Goal: Check status: Check status

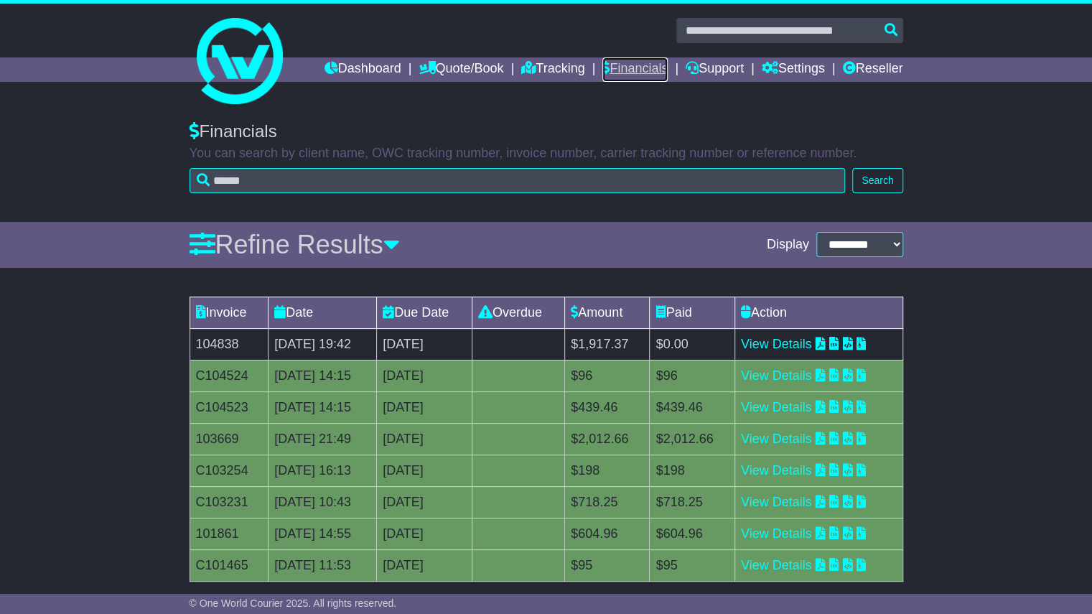
click at [631, 76] on link "Financials" at bounding box center [635, 69] width 65 height 24
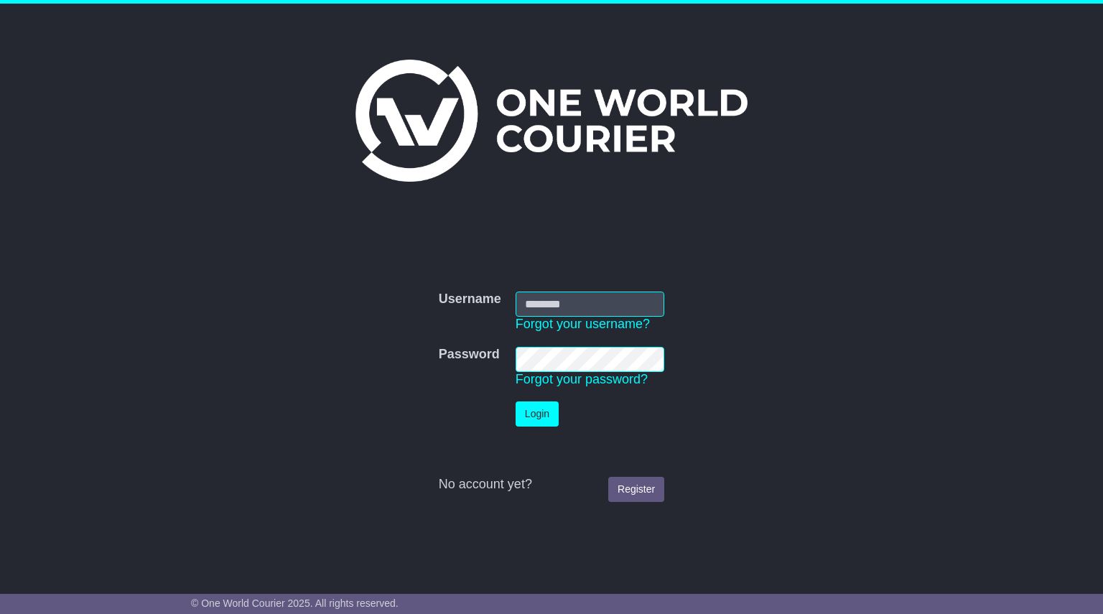
type input "**********"
click at [533, 417] on button "Login" at bounding box center [537, 413] width 43 height 25
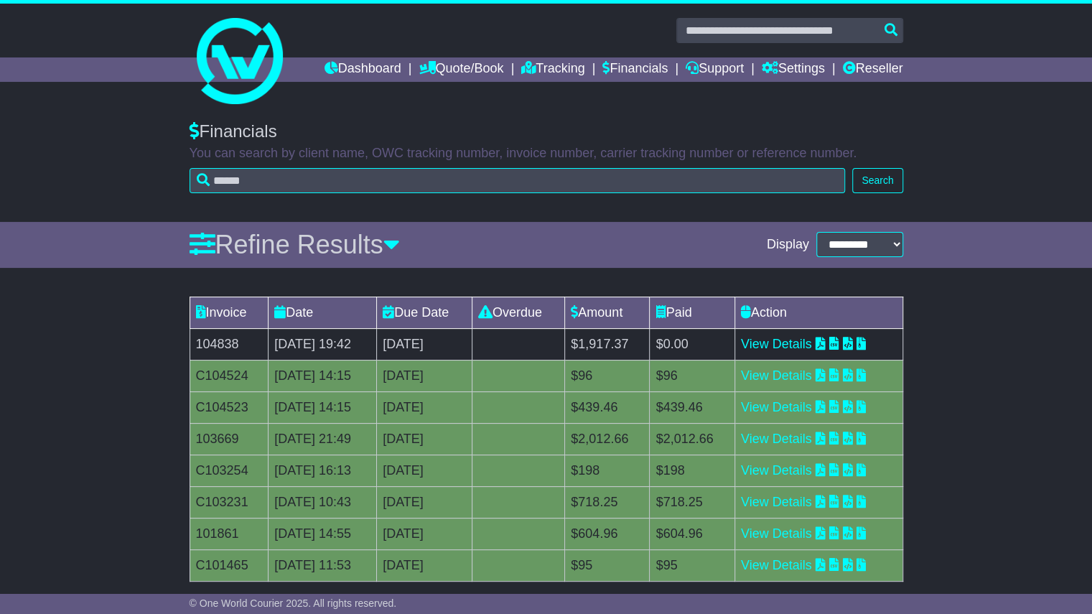
click at [50, 324] on div "Invoice Date Due Date Overdue Amount Paid Action 104838 07 Aug 2025 19:42 6th S…" at bounding box center [546, 478] width 1092 height 378
